Goal: Task Accomplishment & Management: Manage account settings

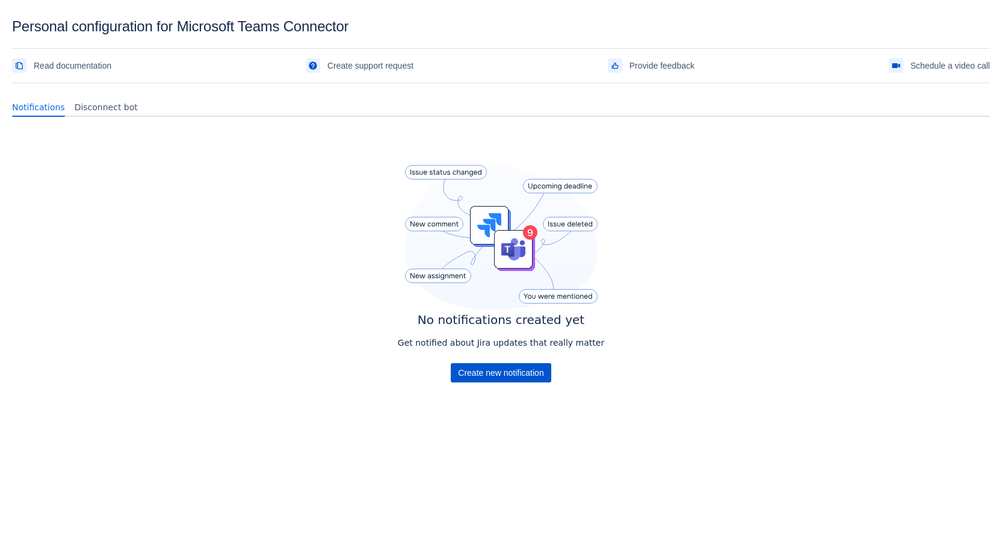
click at [509, 369] on span "Create new notification" at bounding box center [500, 372] width 85 height 19
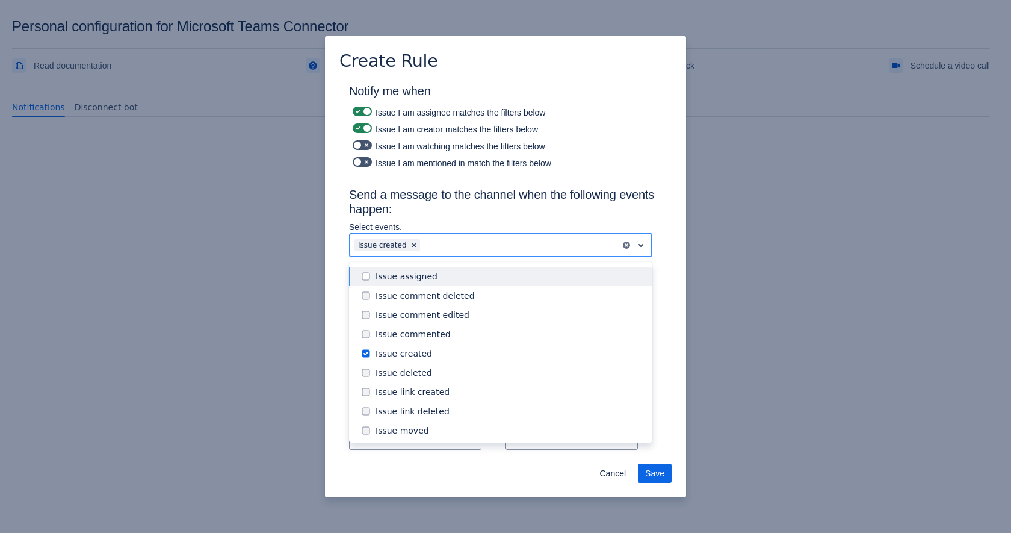
click at [432, 246] on div at bounding box center [518, 245] width 193 height 14
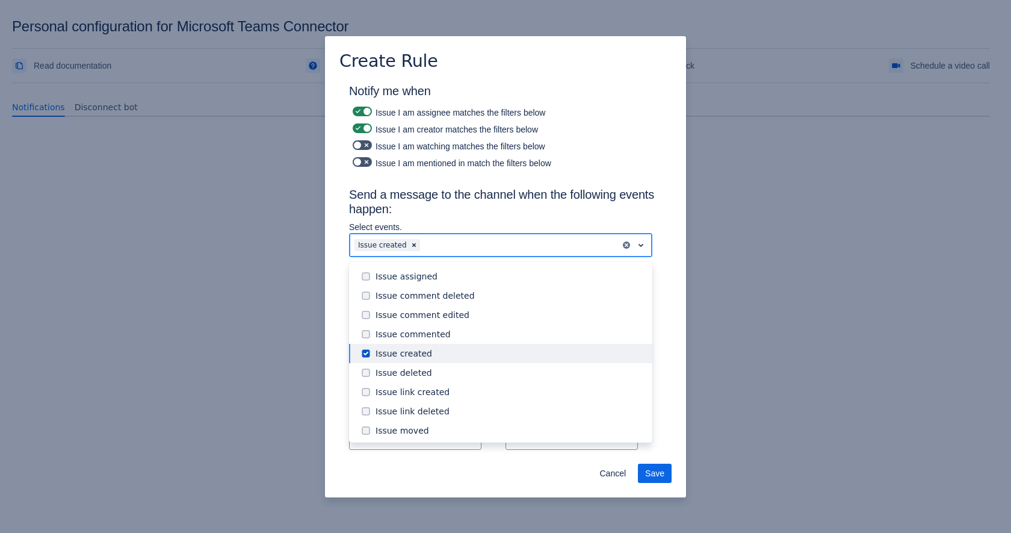
click at [367, 353] on span at bounding box center [366, 353] width 14 height 14
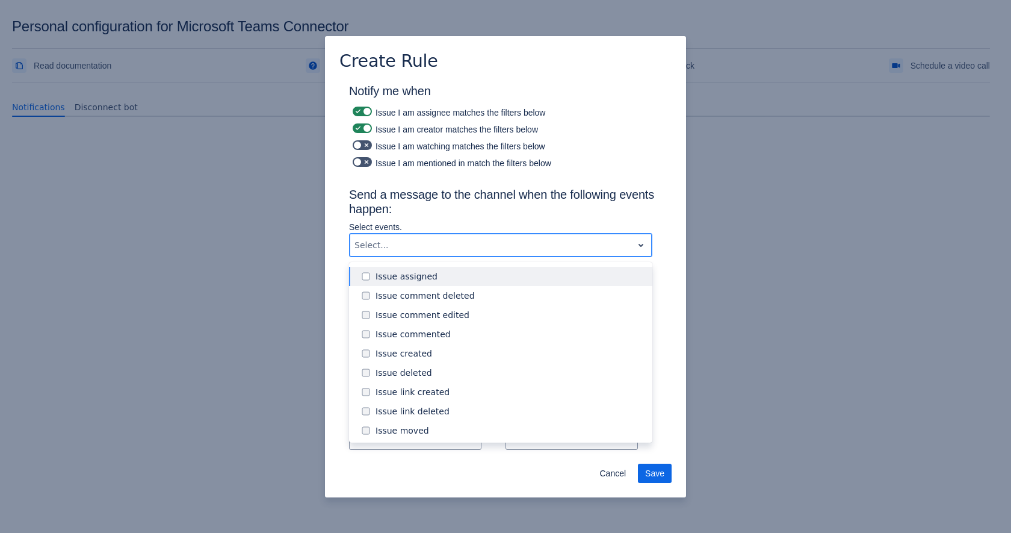
click at [368, 275] on span at bounding box center [366, 276] width 14 height 14
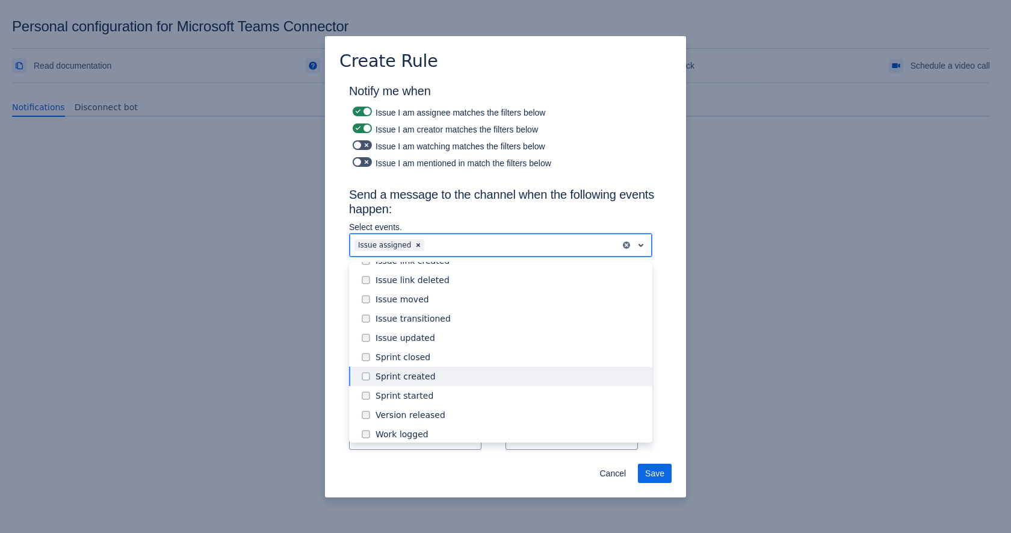
scroll to position [137, 0]
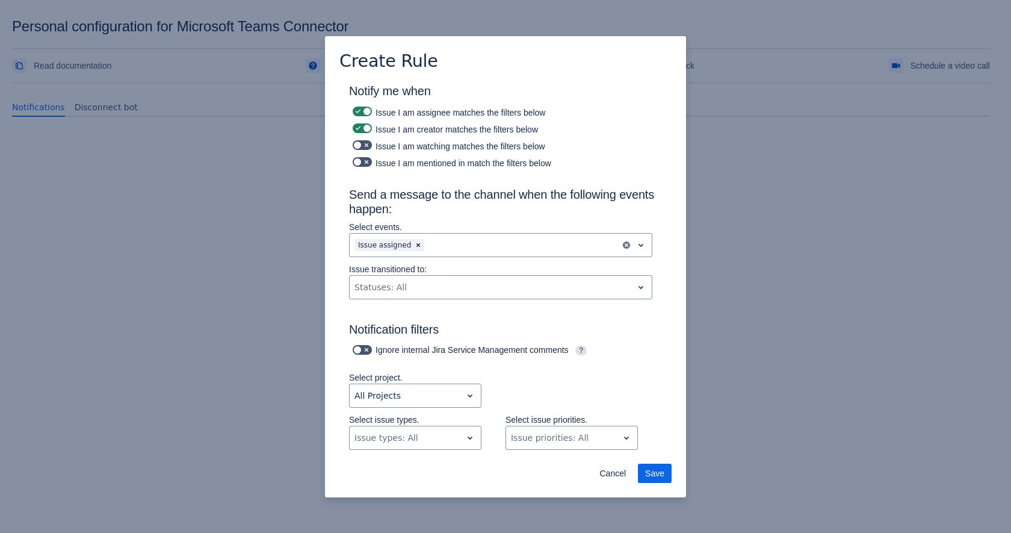
click at [656, 274] on div "Notify me when Issue I am assignee matches the filters below Issue I am creator…" at bounding box center [505, 491] width 332 height 815
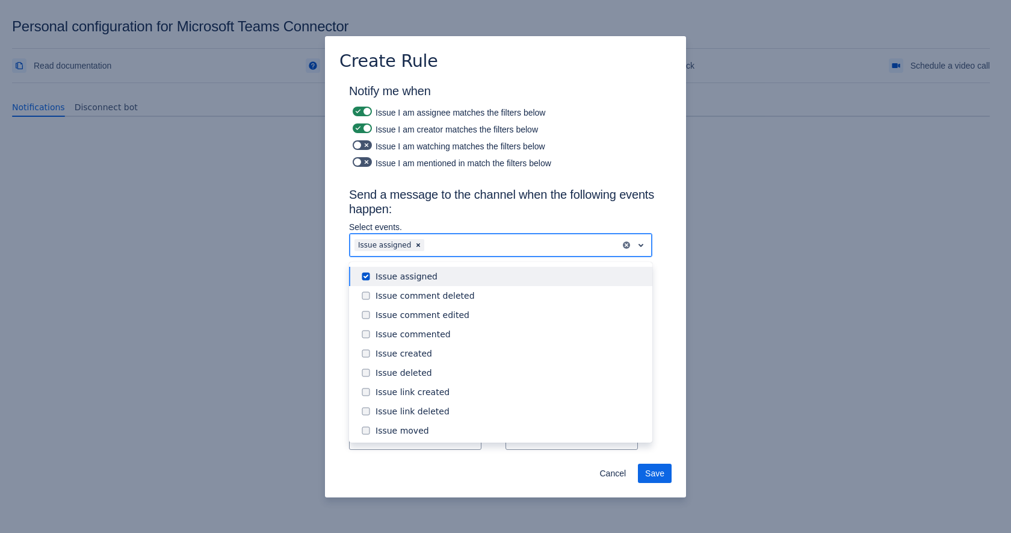
click at [440, 244] on div at bounding box center [521, 245] width 189 height 14
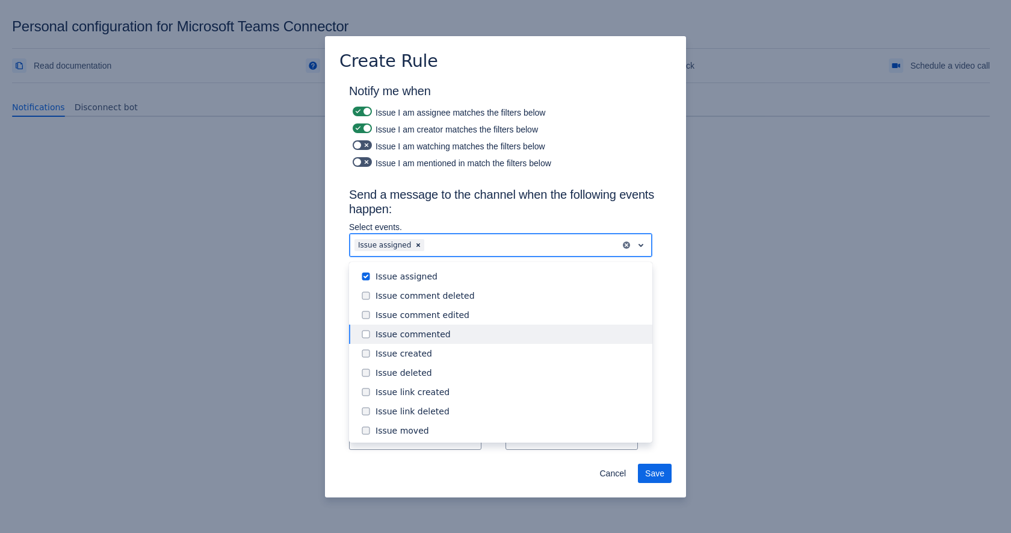
click at [388, 338] on div "Issue commented" at bounding box center [511, 334] width 270 height 12
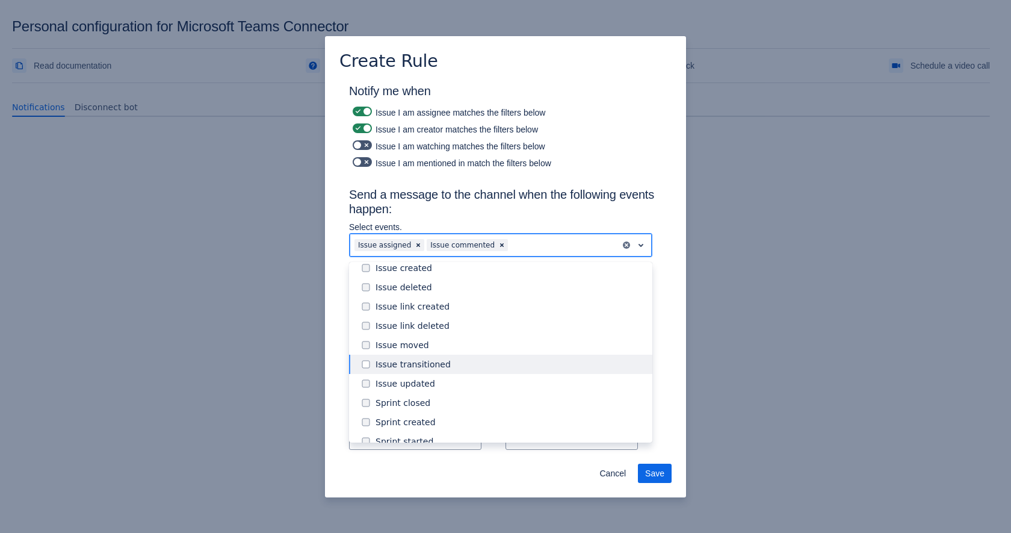
scroll to position [88, 0]
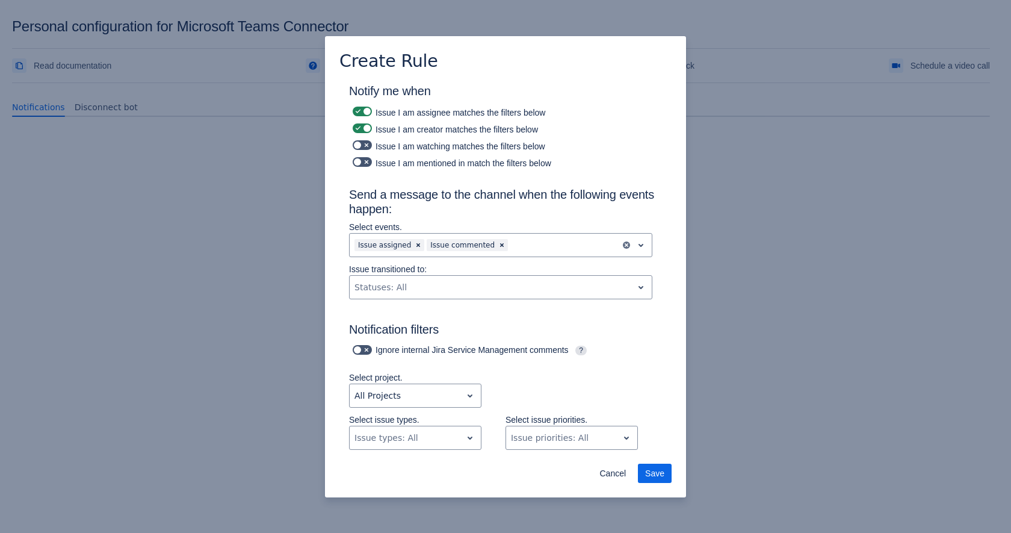
click at [661, 338] on div "Notify me when Issue I am assignee matches the filters below Issue I am creator…" at bounding box center [505, 491] width 332 height 815
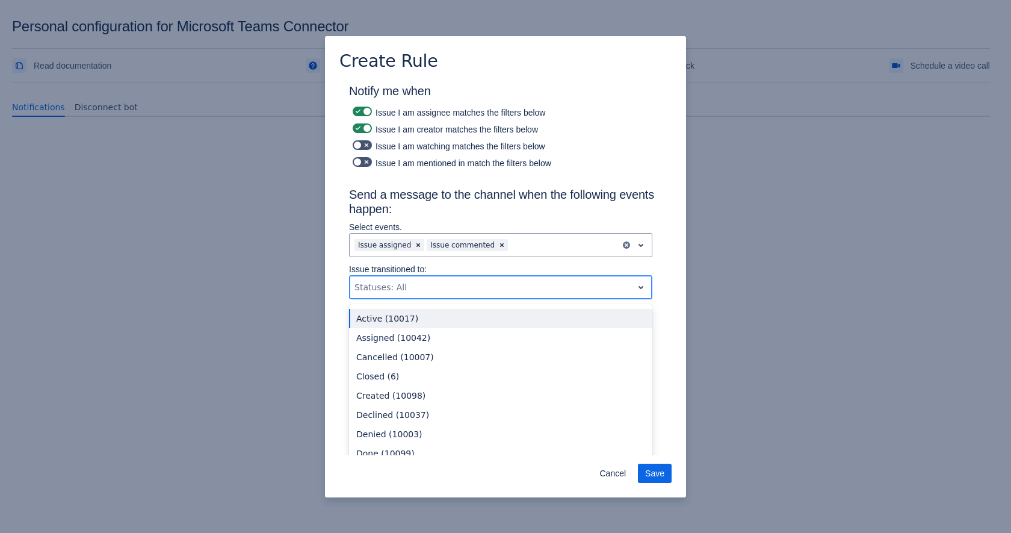
click at [463, 289] on div at bounding box center [490, 287] width 273 height 14
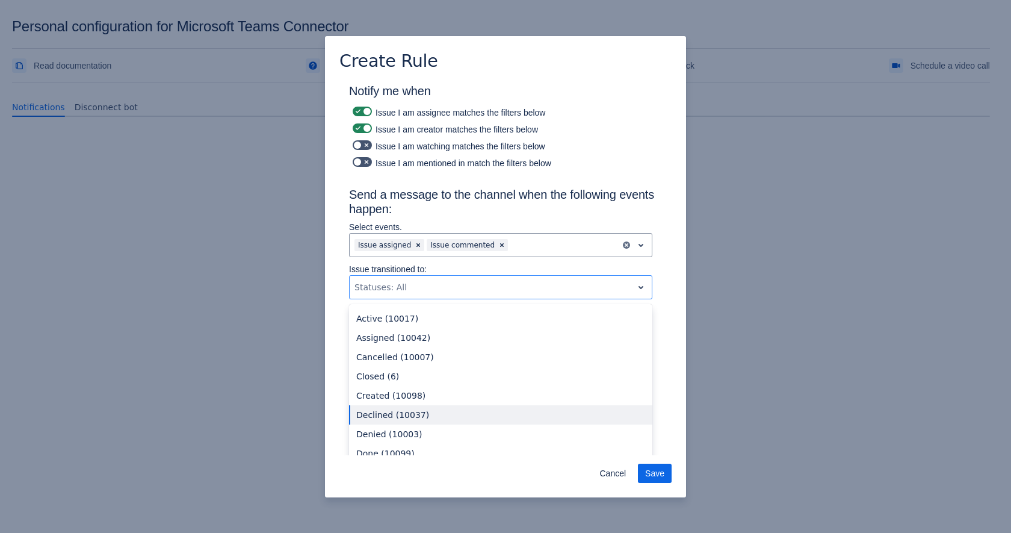
click at [670, 386] on div "Notify me when Issue I am assignee matches the filters below Issue I am creator…" at bounding box center [505, 490] width 361 height 817
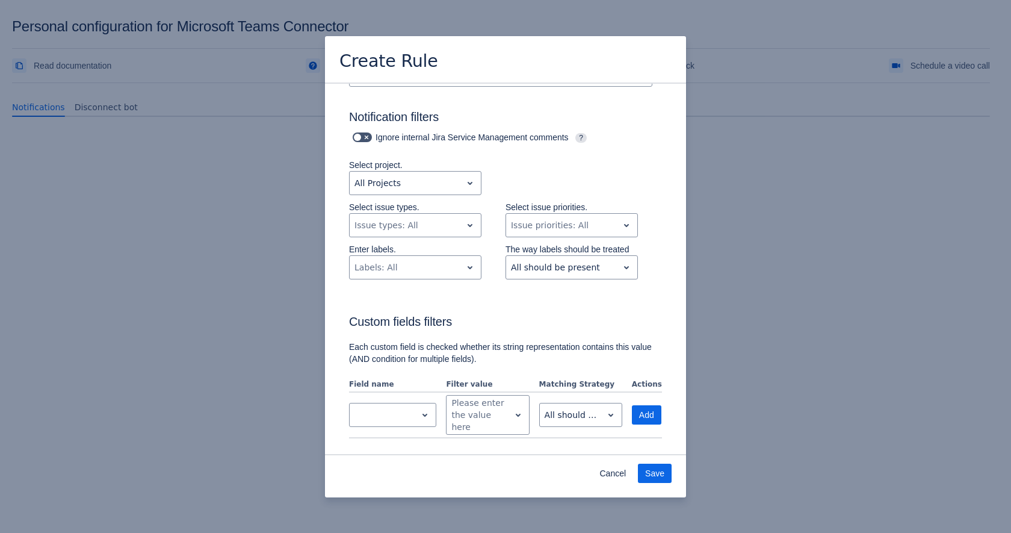
scroll to position [0, 0]
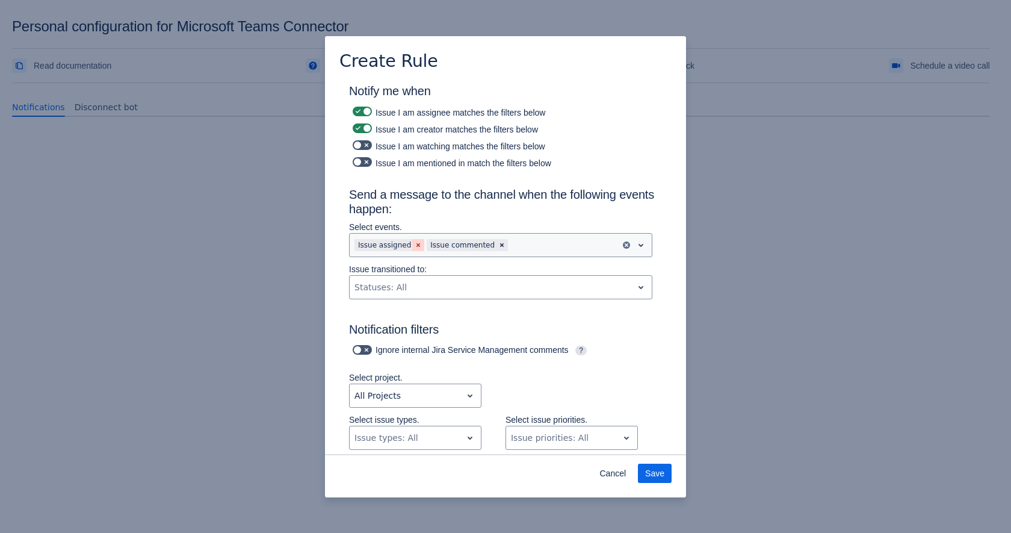
click at [415, 247] on span "Clear" at bounding box center [418, 245] width 10 height 10
click at [373, 147] on label at bounding box center [362, 145] width 24 height 14
click at [360, 147] on input "checkbox" at bounding box center [357, 145] width 8 height 8
checkbox input "true"
click at [366, 162] on span at bounding box center [367, 162] width 10 height 10
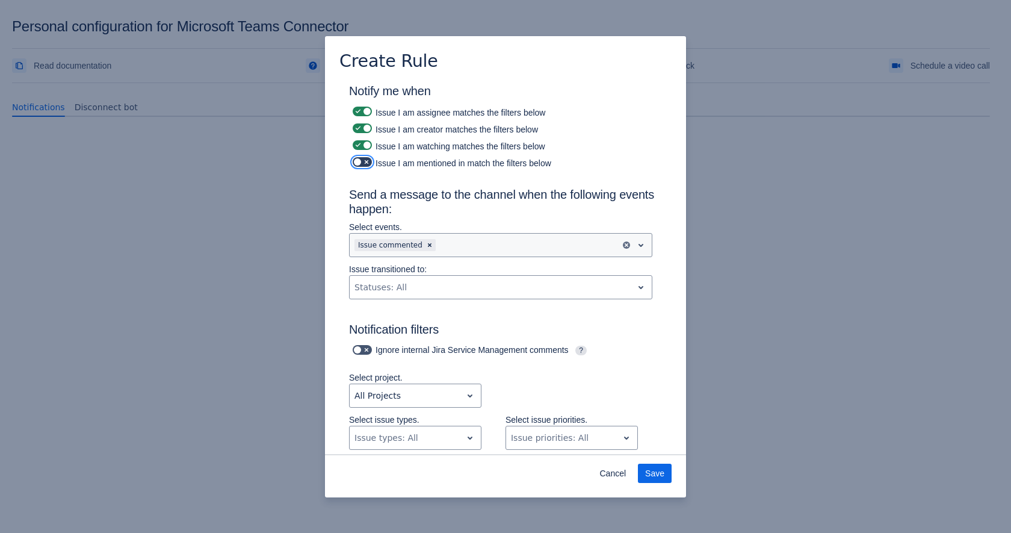
click at [360, 162] on input "checkbox" at bounding box center [357, 162] width 8 height 8
checkbox input "true"
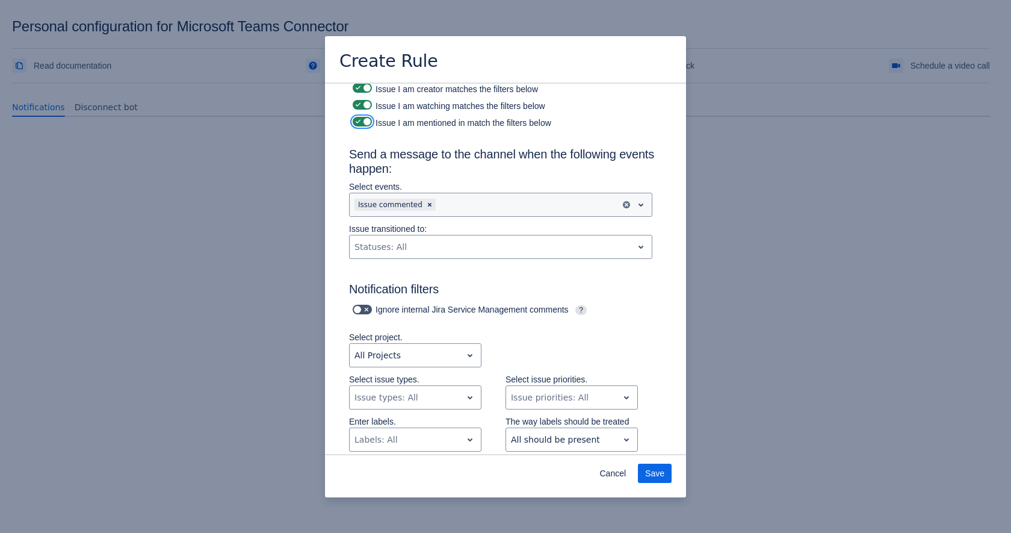
scroll to position [42, 0]
click at [368, 309] on span at bounding box center [367, 309] width 10 height 10
click at [360, 309] on input "checkbox" at bounding box center [357, 309] width 8 height 8
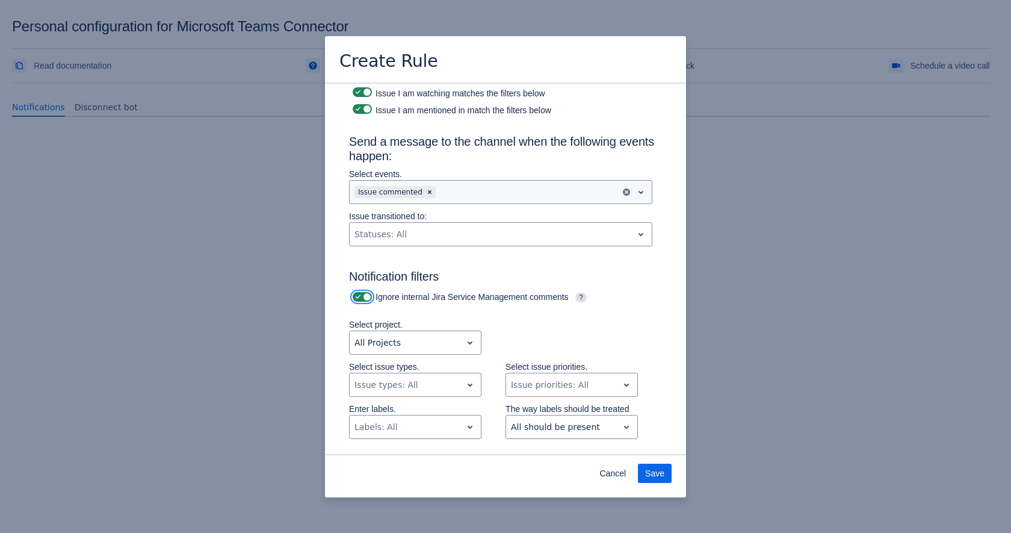
scroll to position [63, 0]
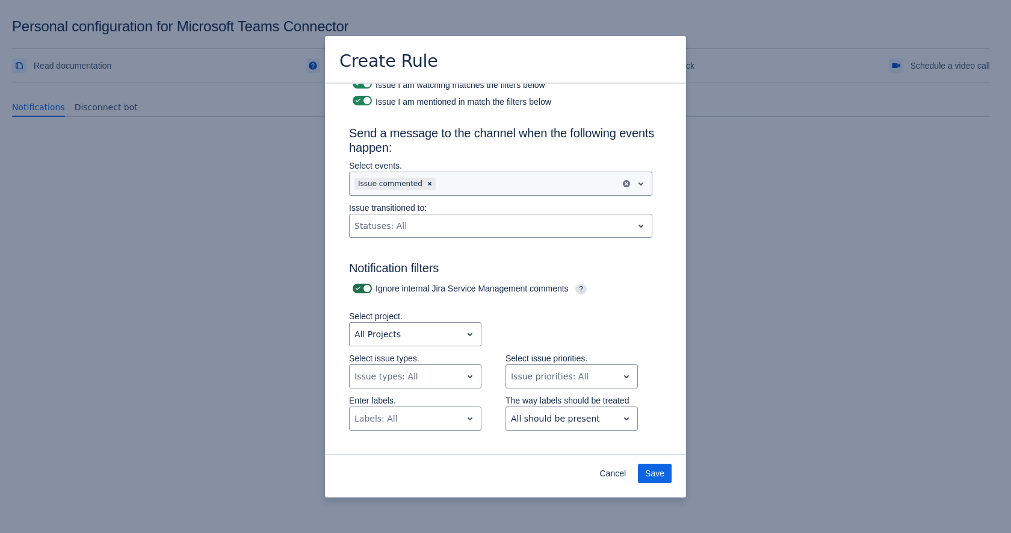
click at [353, 291] on span at bounding box center [358, 288] width 10 height 10
click at [353, 291] on input "checkbox" at bounding box center [357, 289] width 8 height 8
checkbox input "false"
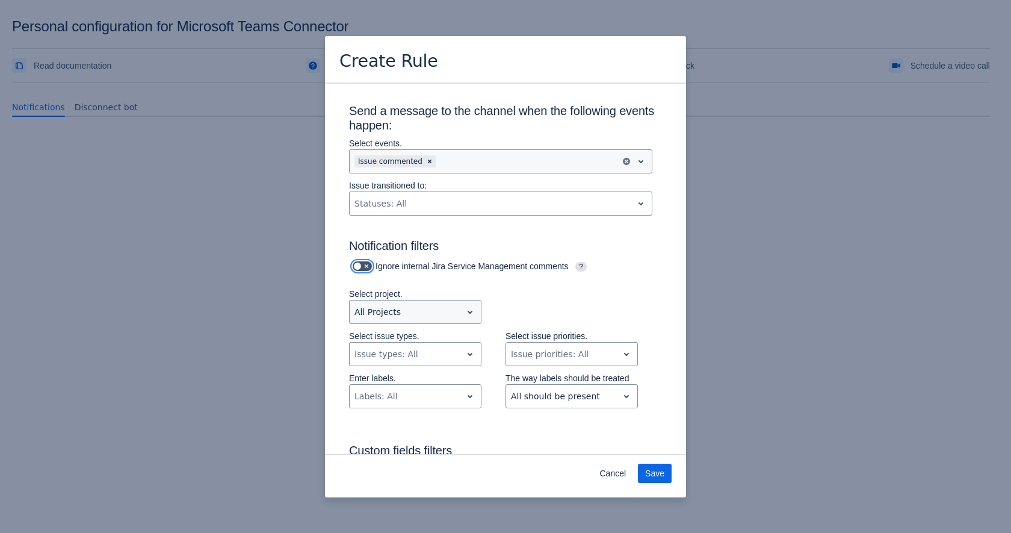
scroll to position [85, 0]
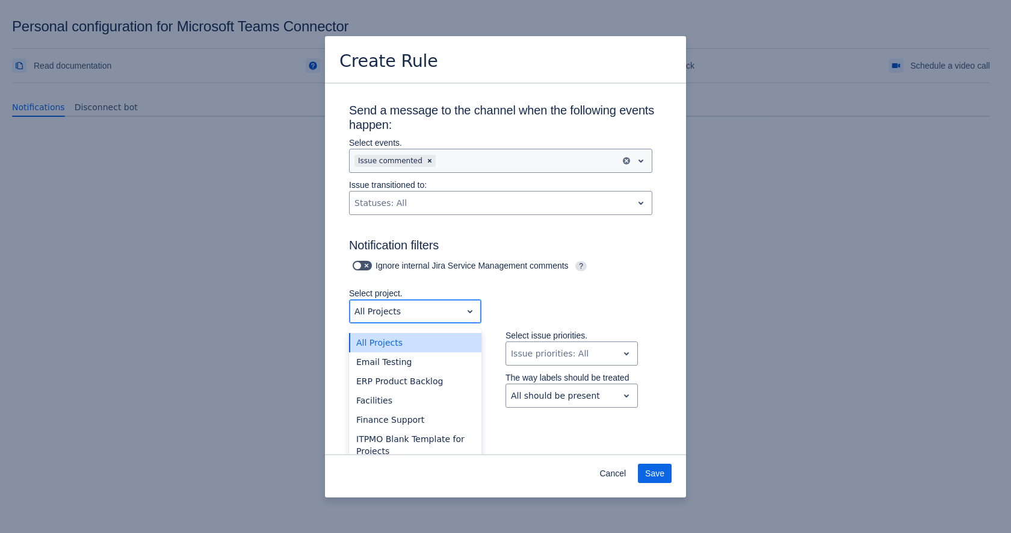
click at [406, 312] on div at bounding box center [405, 311] width 102 height 14
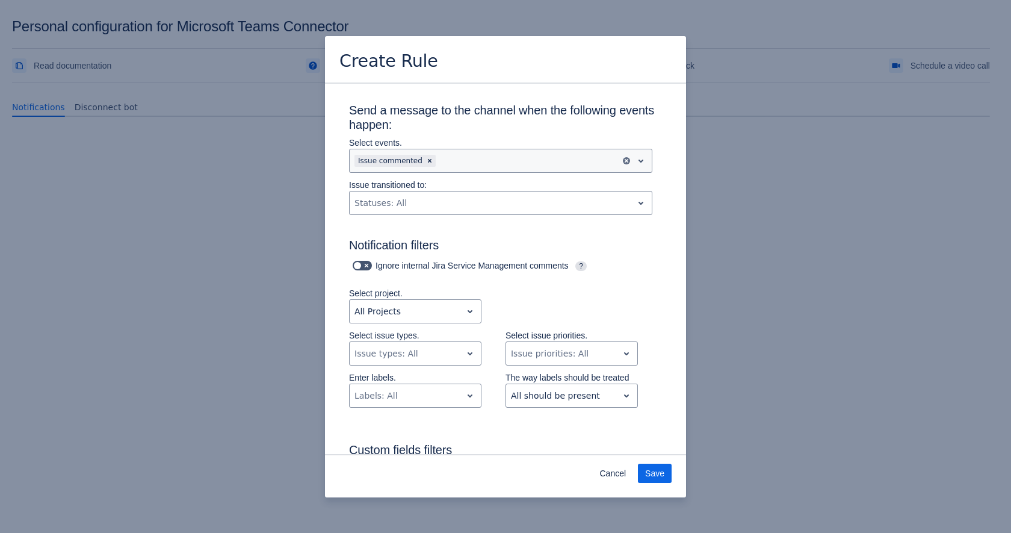
click at [558, 317] on div "Select project. All Projects" at bounding box center [493, 308] width 337 height 42
click at [427, 305] on div at bounding box center [405, 311] width 102 height 14
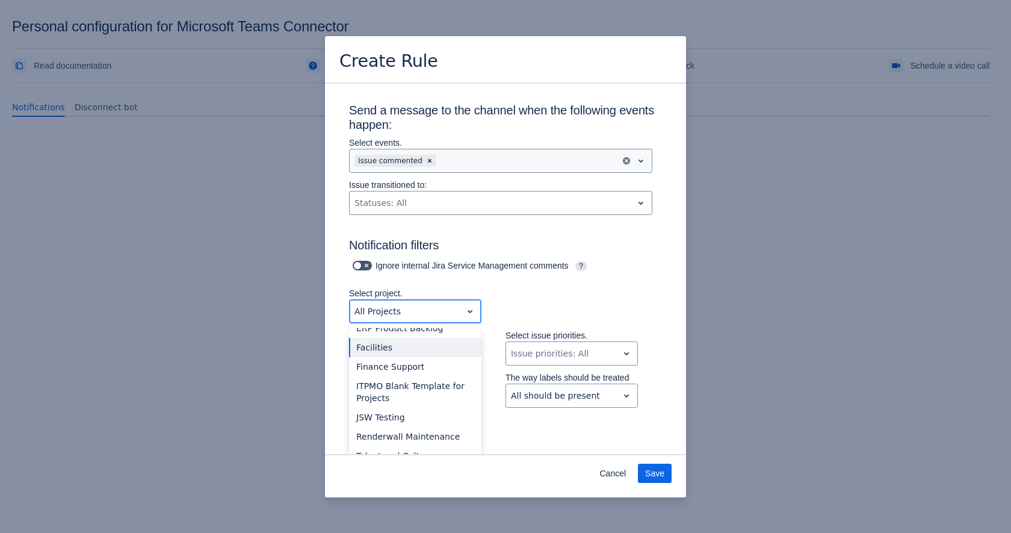
scroll to position [0, 0]
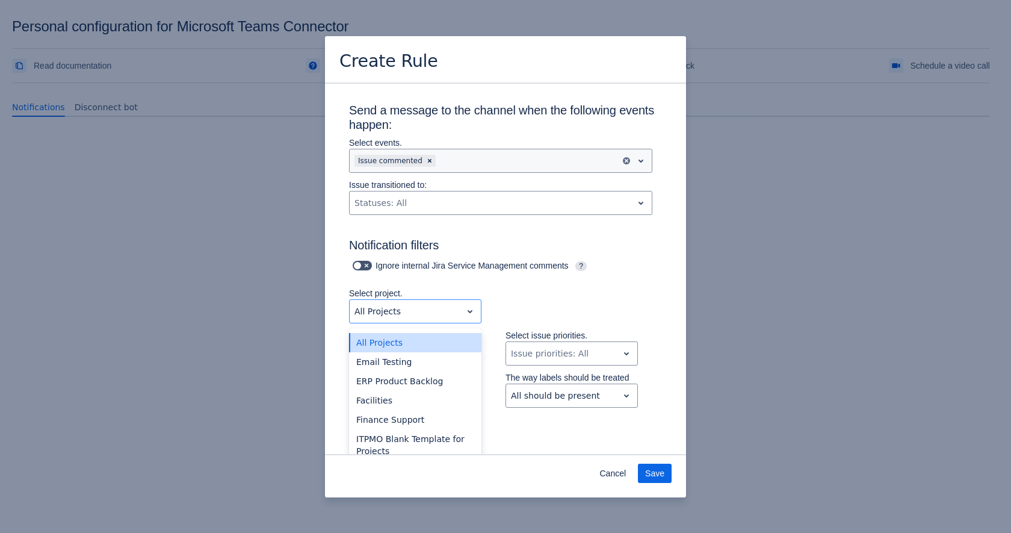
click at [531, 289] on div "Select project. All Projects not selected, (1 of 11), completion selected 11 re…" at bounding box center [493, 308] width 337 height 42
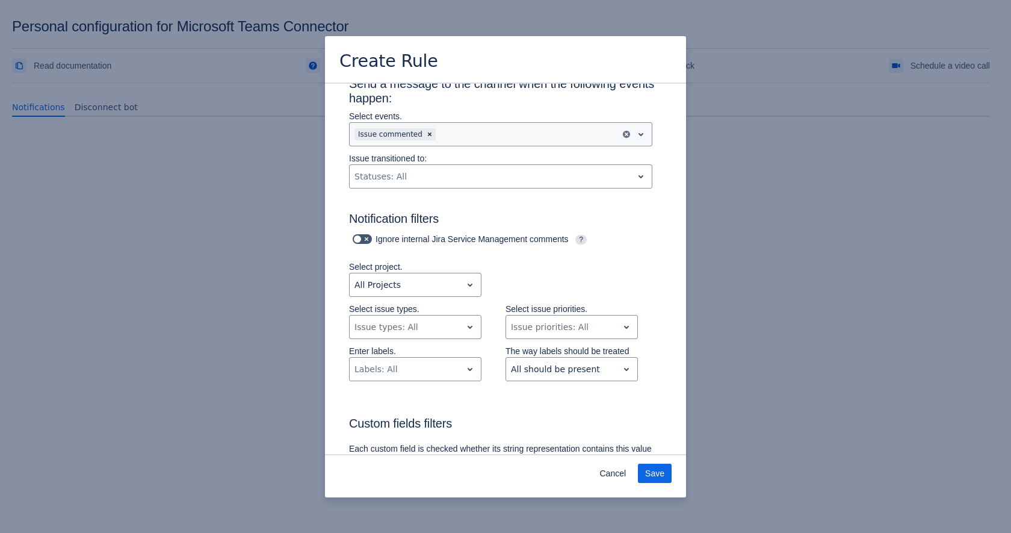
scroll to position [277, 0]
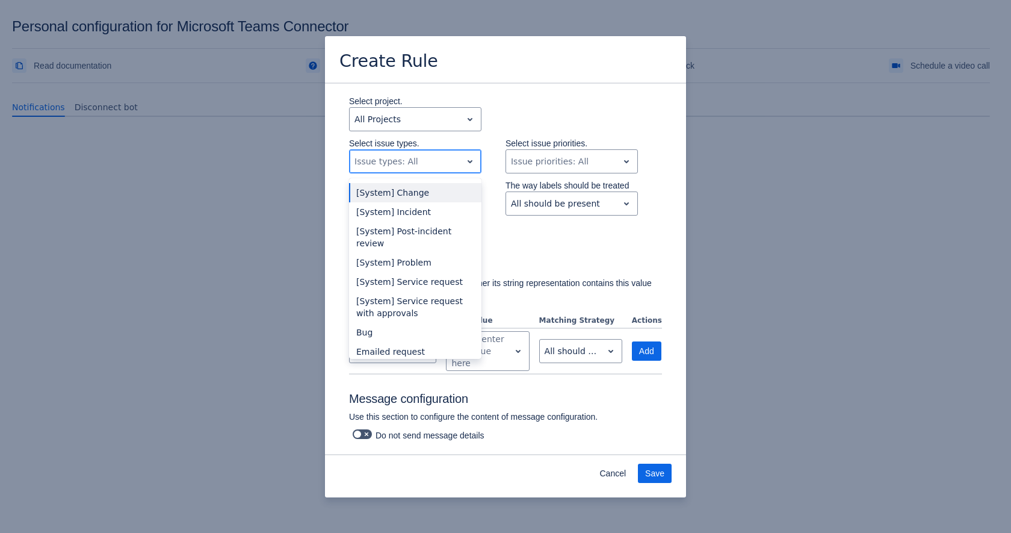
click at [448, 168] on div at bounding box center [405, 161] width 102 height 14
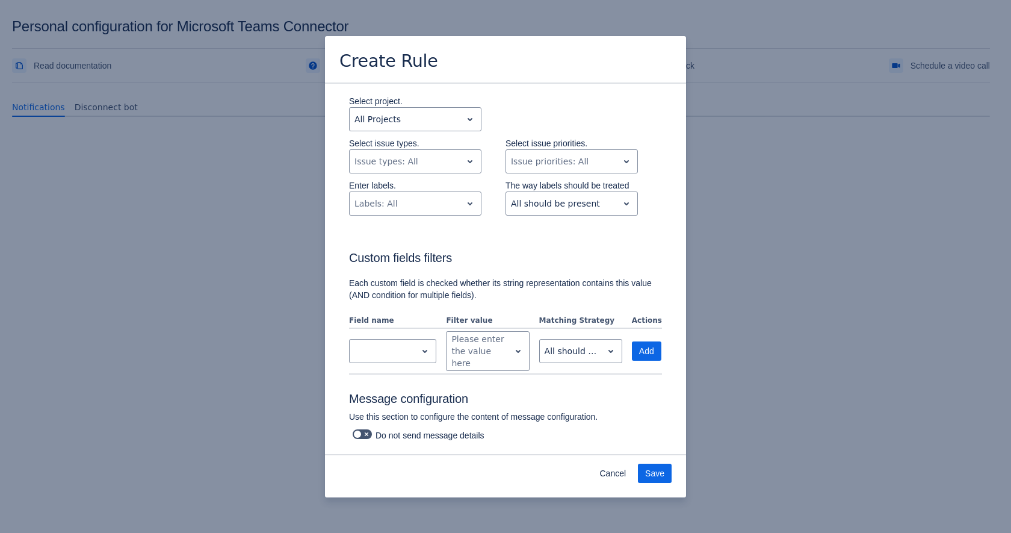
click at [577, 126] on div "Select project. All Projects" at bounding box center [493, 116] width 337 height 42
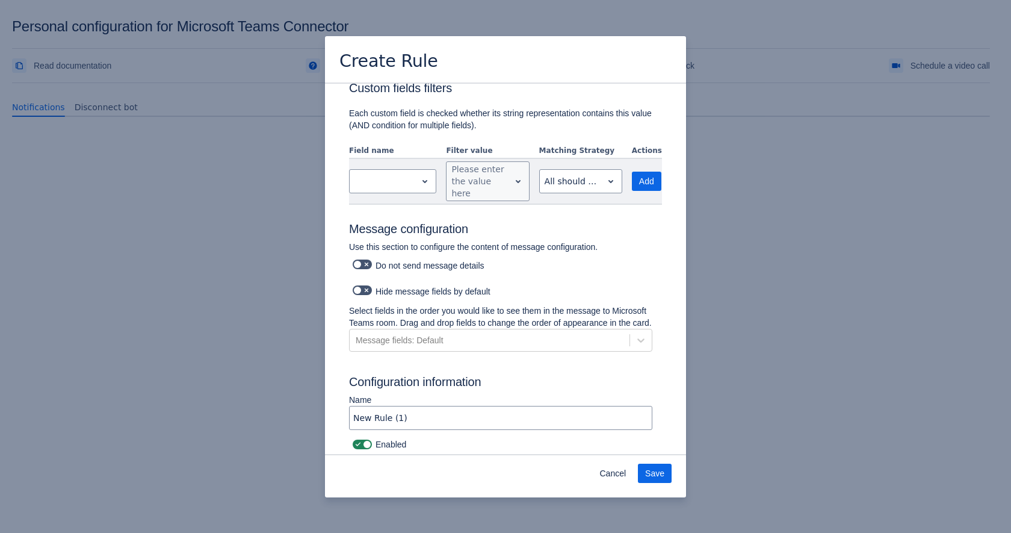
scroll to position [470, 0]
drag, startPoint x: 425, startPoint y: 420, endPoint x: 324, endPoint y: 420, distance: 101.1
click at [325, 420] on div "Notify me when Issue I am assignee matches the filters below Issue I am creator…" at bounding box center [505, 46] width 361 height 817
type input "Testing Rule"
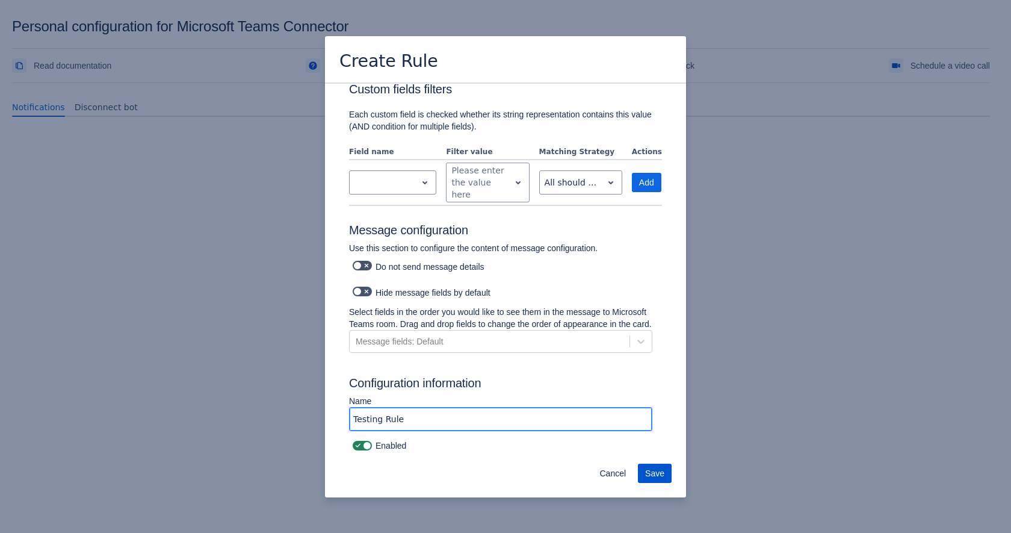
click at [652, 471] on span "Save" at bounding box center [654, 472] width 19 height 19
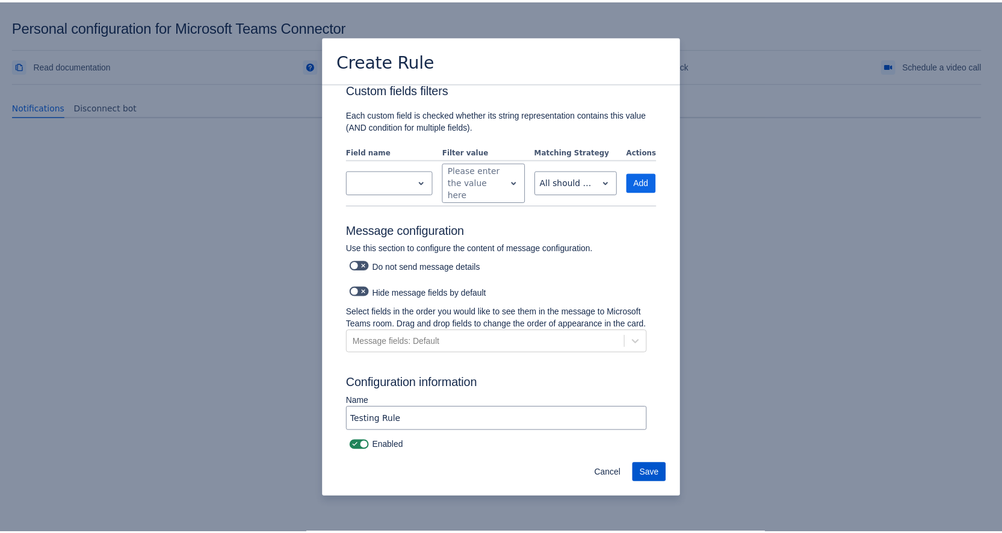
scroll to position [0, 0]
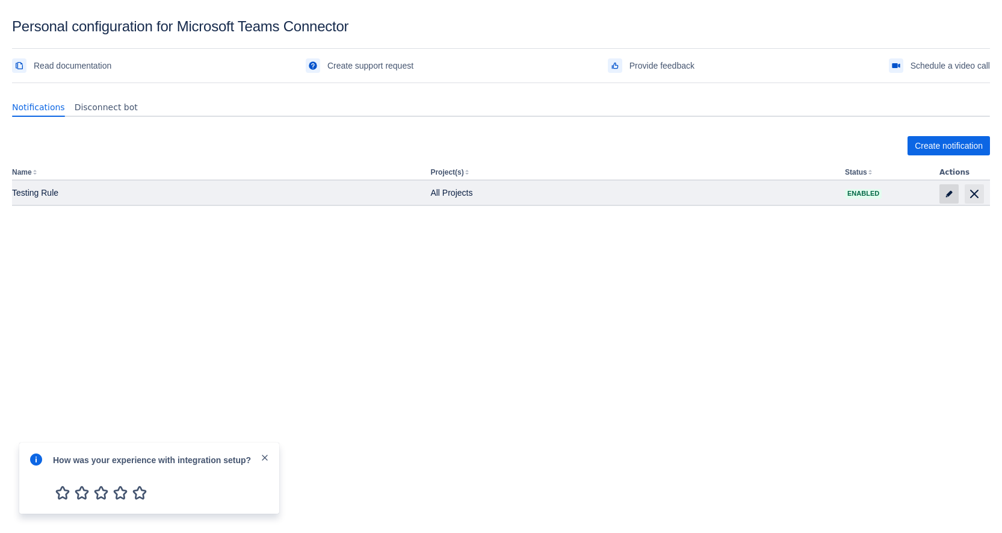
click at [950, 193] on span "edit" at bounding box center [949, 194] width 10 height 10
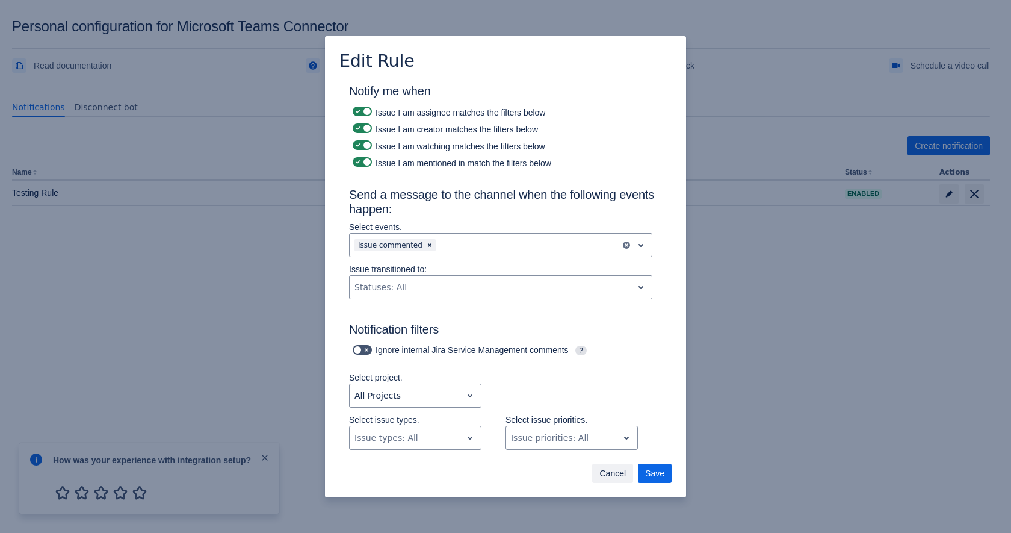
click at [600, 469] on span "Cancel" at bounding box center [612, 472] width 26 height 19
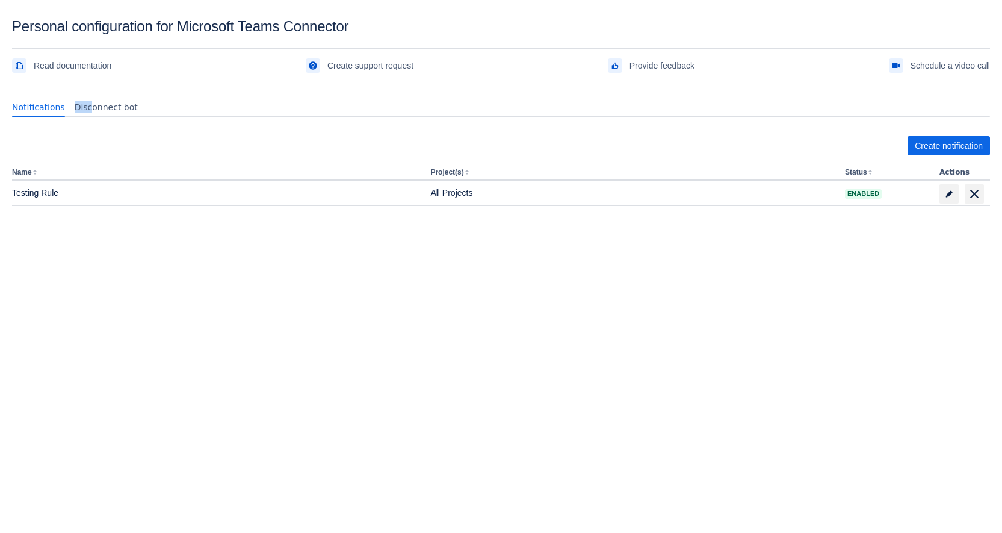
drag, startPoint x: 91, startPoint y: 110, endPoint x: 157, endPoint y: 99, distance: 66.5
click at [157, 99] on div "Notifications Disconnect bot" at bounding box center [498, 106] width 983 height 19
click at [655, 452] on body "Personal configuration for Microsoft Teams Connector Read documentation Create …" at bounding box center [501, 284] width 1002 height 533
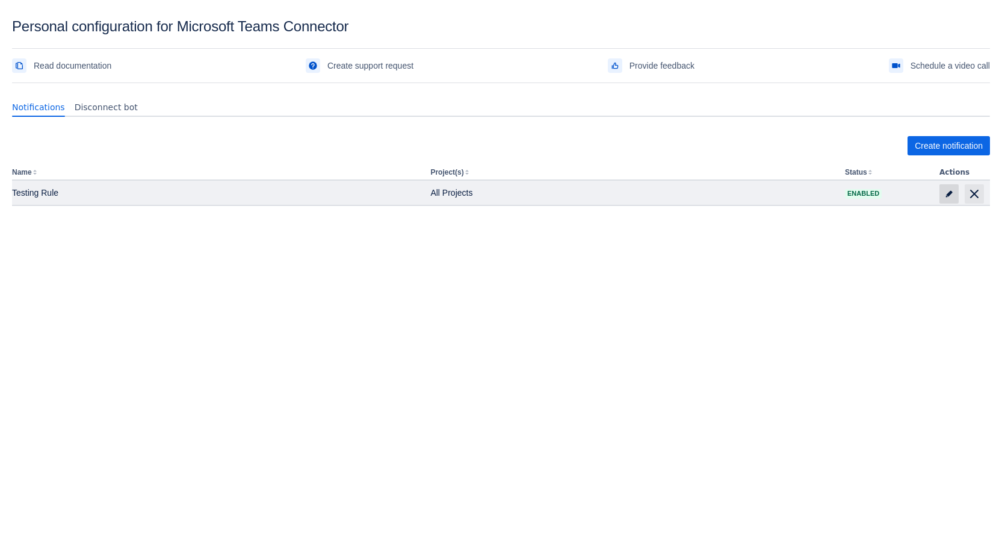
click at [958, 187] on span at bounding box center [948, 193] width 19 height 19
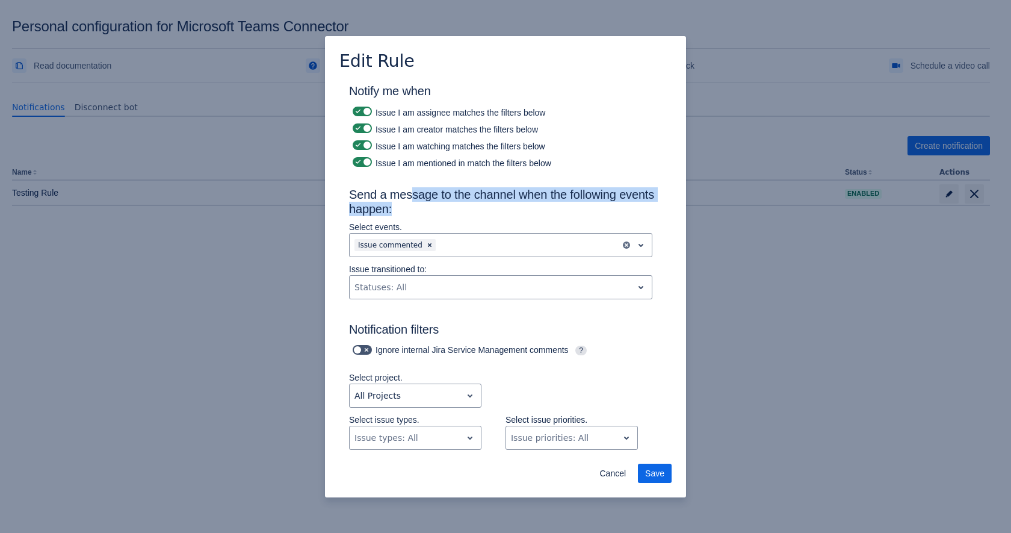
drag, startPoint x: 413, startPoint y: 190, endPoint x: 518, endPoint y: 211, distance: 106.2
click at [516, 208] on h3 "Send a message to the channel when the following events happen:" at bounding box center [505, 204] width 313 height 34
click at [518, 212] on h3 "Send a message to the channel when the following events happen:" at bounding box center [505, 204] width 313 height 34
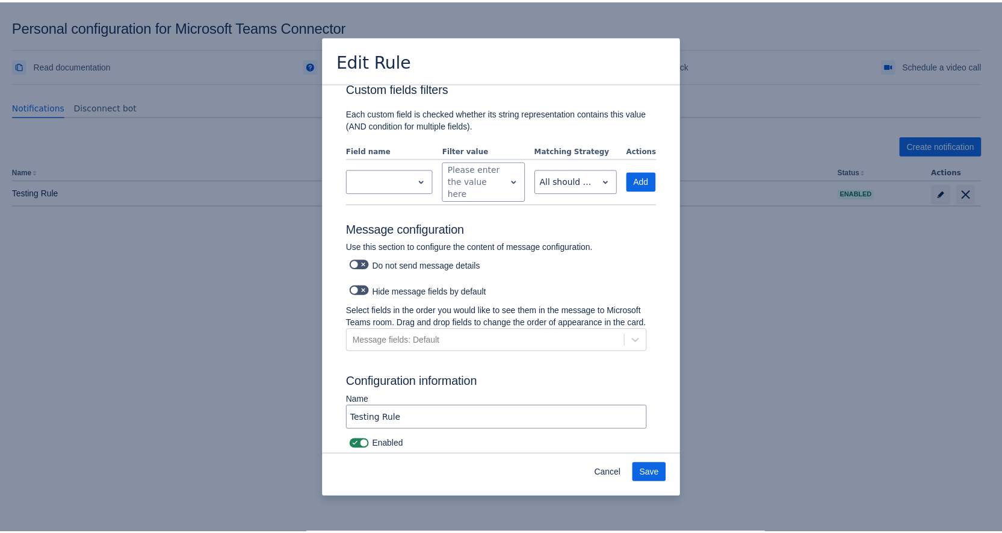
scroll to position [470, 0]
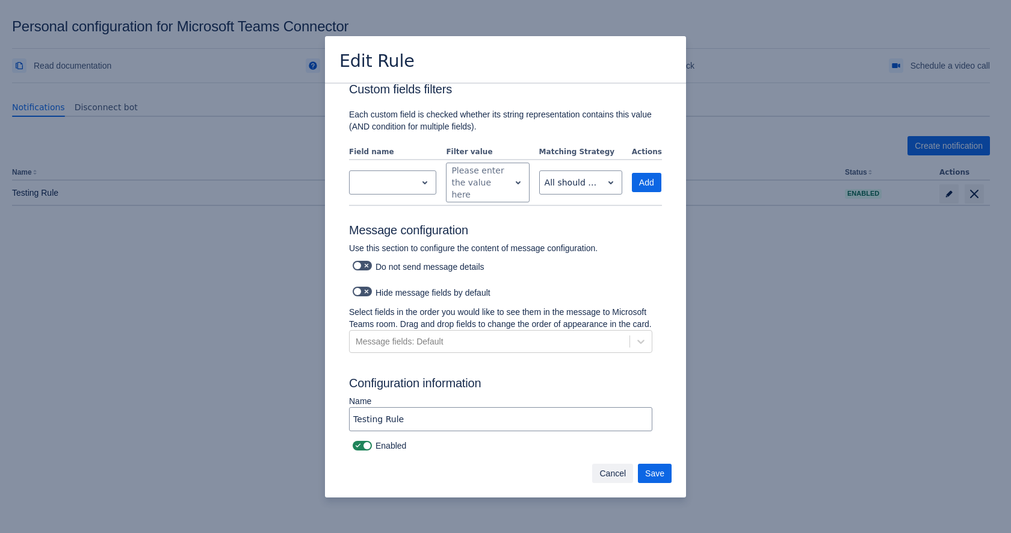
click at [607, 474] on span "Cancel" at bounding box center [612, 472] width 26 height 19
